Goal: Information Seeking & Learning: Learn about a topic

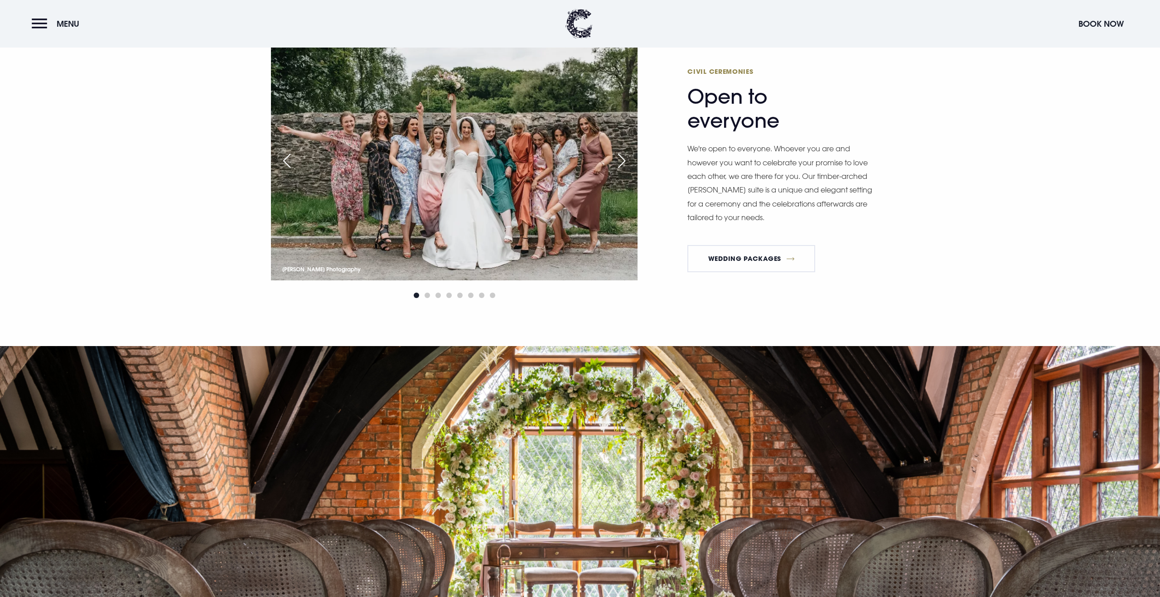
scroll to position [1044, 0]
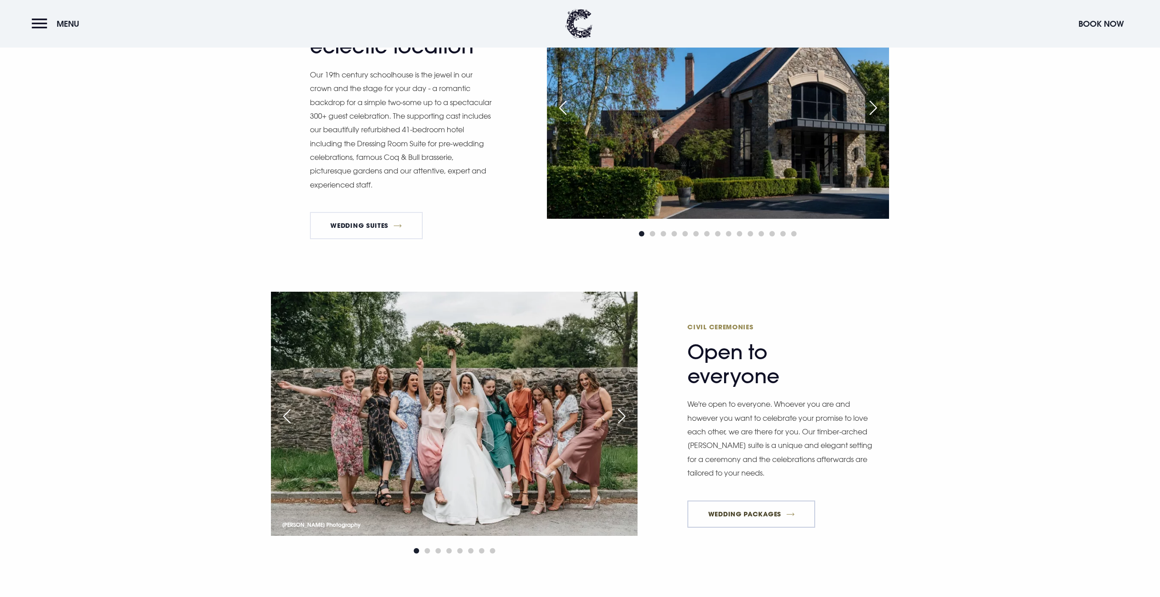
click at [735, 520] on link "Wedding Packages" at bounding box center [751, 514] width 128 height 27
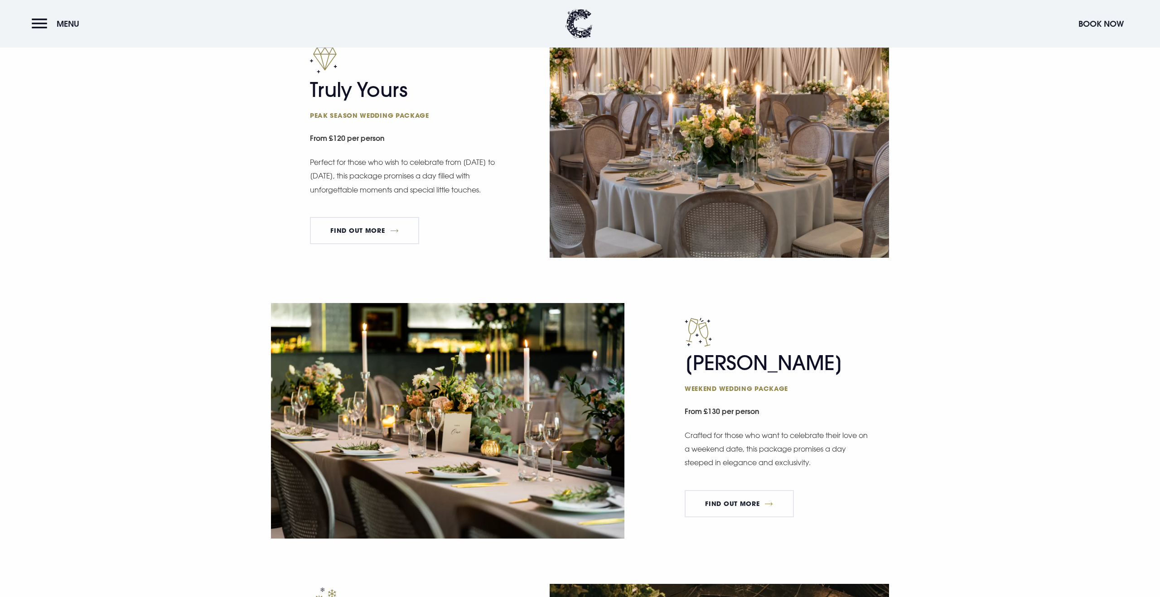
scroll to position [687, 0]
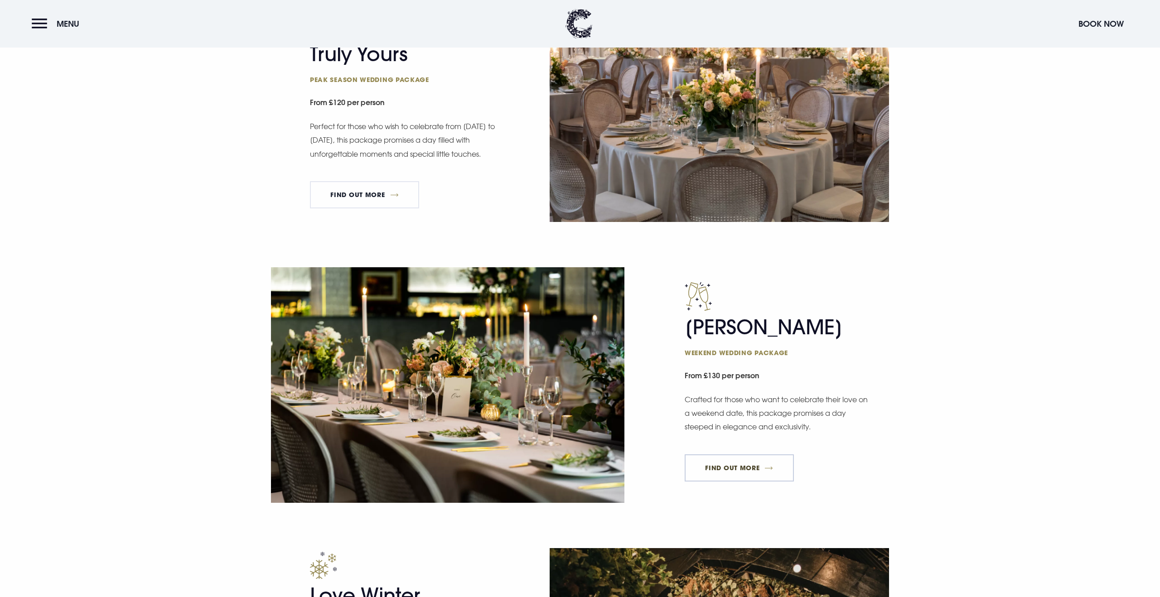
click at [739, 464] on link "FIND OUT MORE" at bounding box center [739, 467] width 109 height 27
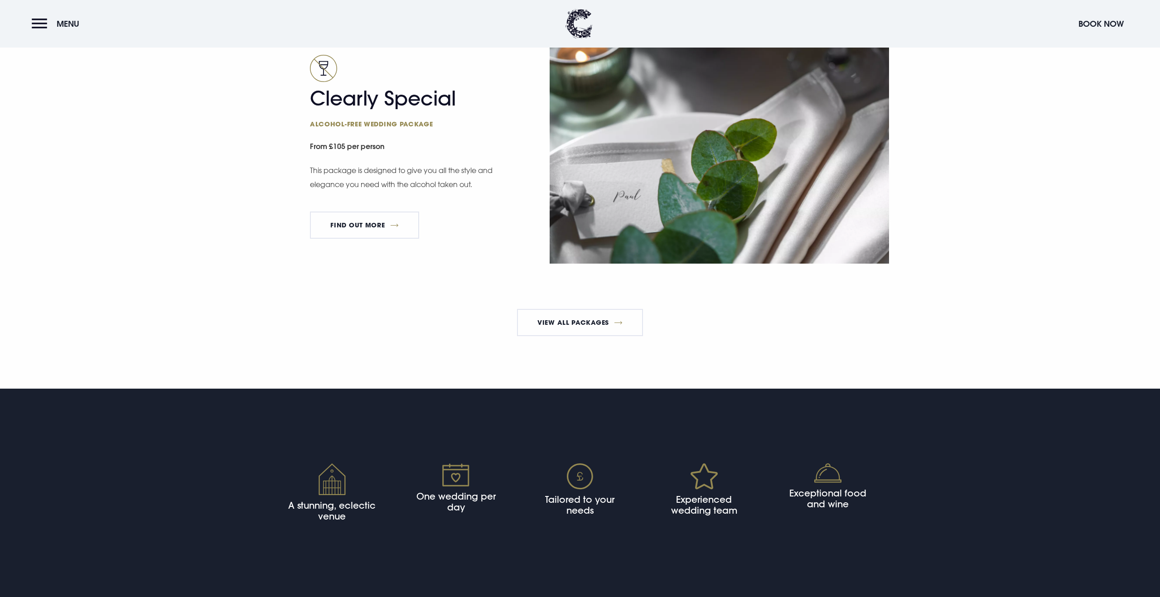
scroll to position [1778, 0]
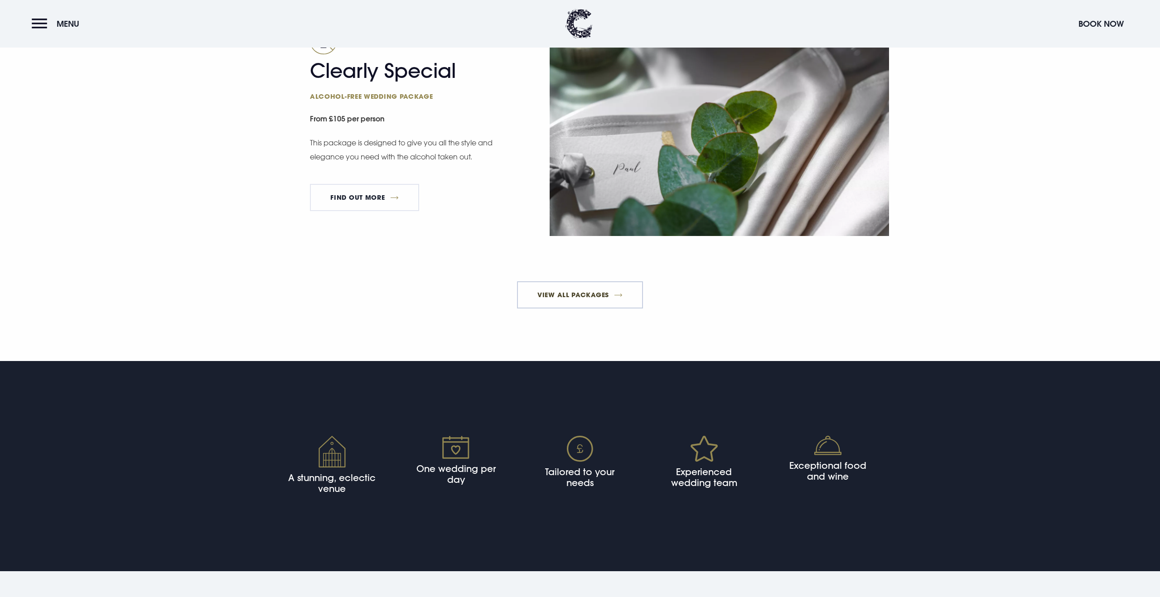
click at [599, 303] on link "View All Packages" at bounding box center [580, 294] width 126 height 27
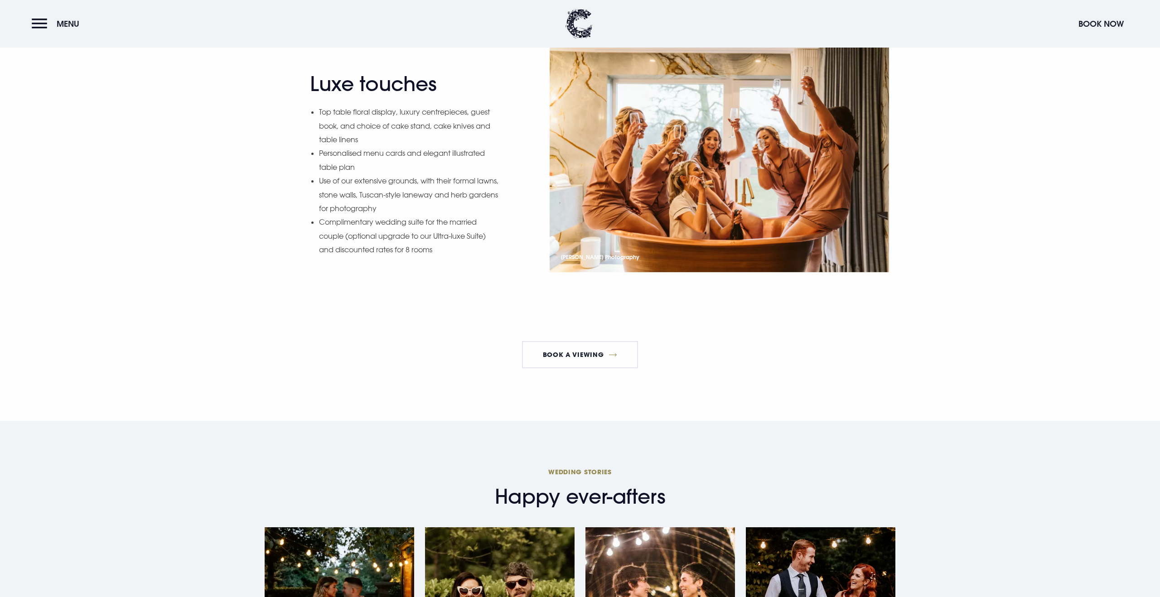
scroll to position [1296, 0]
